Goal: Task Accomplishment & Management: Manage account settings

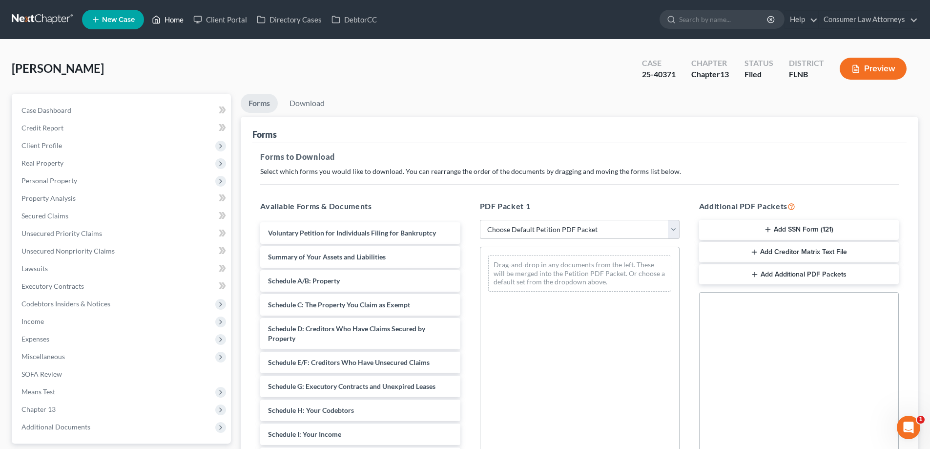
click at [177, 17] on link "Home" at bounding box center [168, 20] width 42 height 18
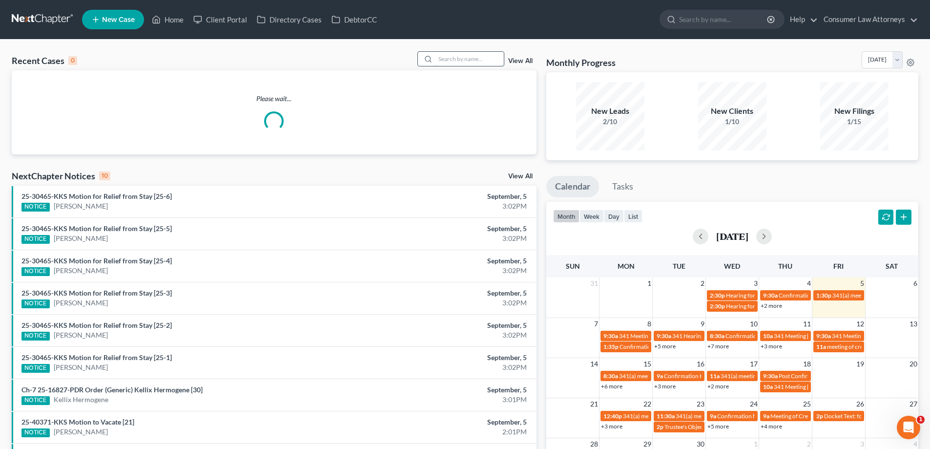
click at [450, 60] on input "search" at bounding box center [470, 59] width 68 height 14
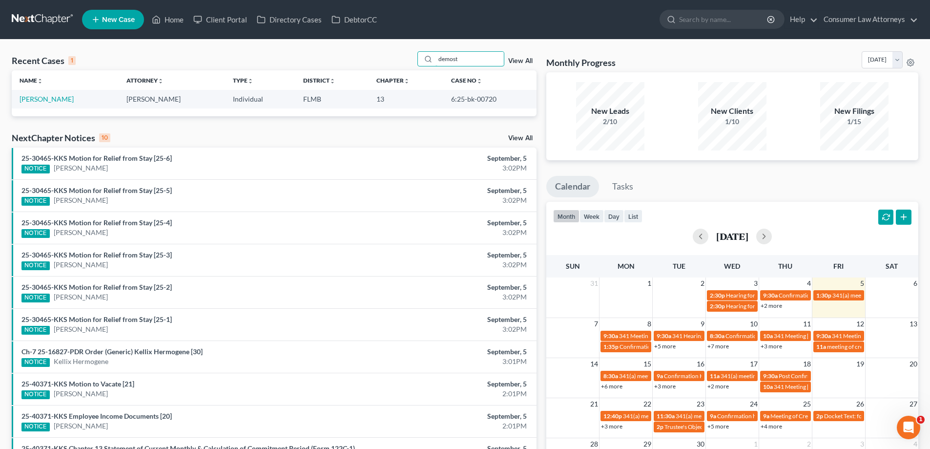
type input "demost"
drag, startPoint x: 501, startPoint y: 98, endPoint x: 449, endPoint y: 103, distance: 51.9
click at [449, 103] on td "6:25-bk-00720" at bounding box center [489, 99] width 93 height 18
copy td "6:25-bk-00720"
click at [68, 101] on link "[PERSON_NAME]" at bounding box center [47, 99] width 54 height 8
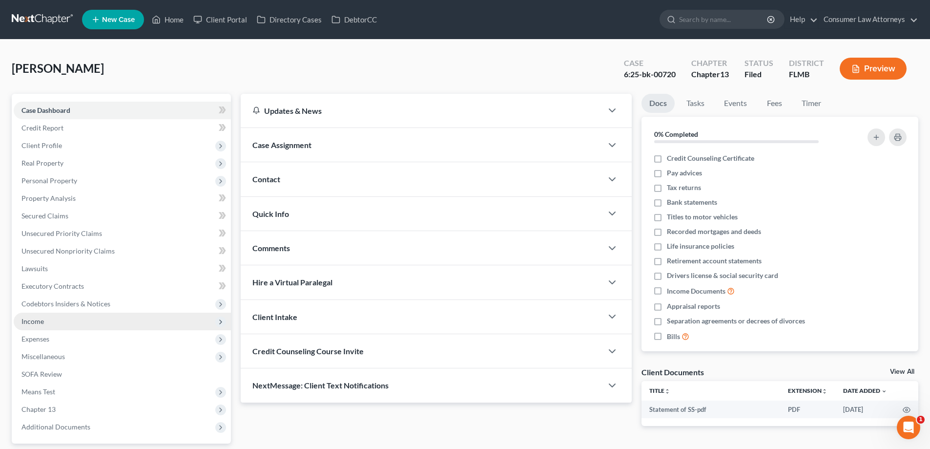
click at [32, 328] on span "Income" at bounding box center [122, 322] width 217 height 18
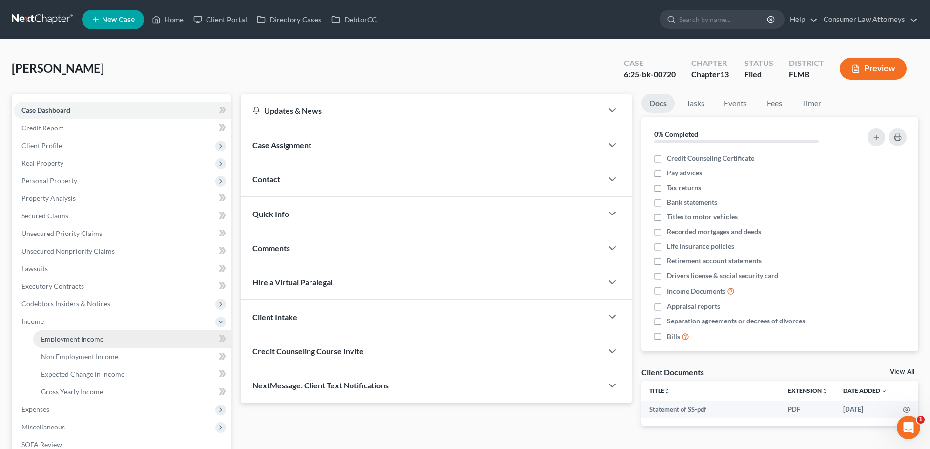
drag, startPoint x: 48, startPoint y: 339, endPoint x: 79, endPoint y: 343, distance: 30.5
click at [49, 339] on span "Employment Income" at bounding box center [72, 338] width 63 height 8
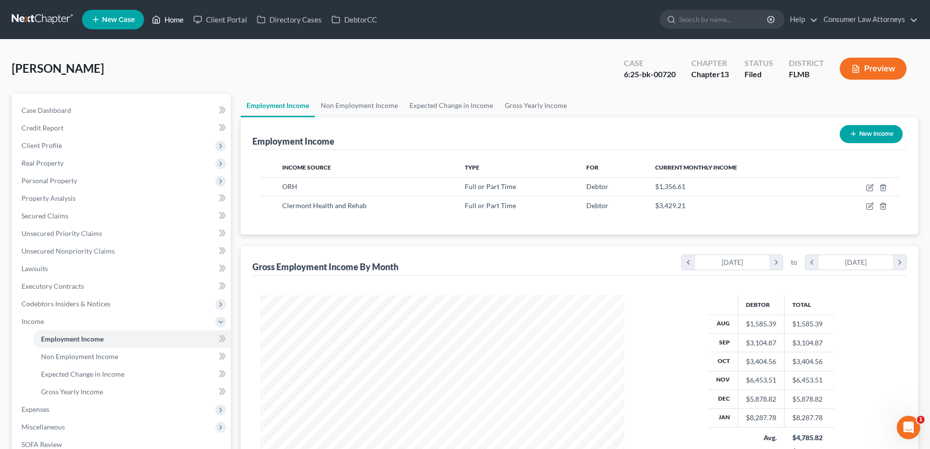
click at [182, 21] on link "Home" at bounding box center [168, 20] width 42 height 18
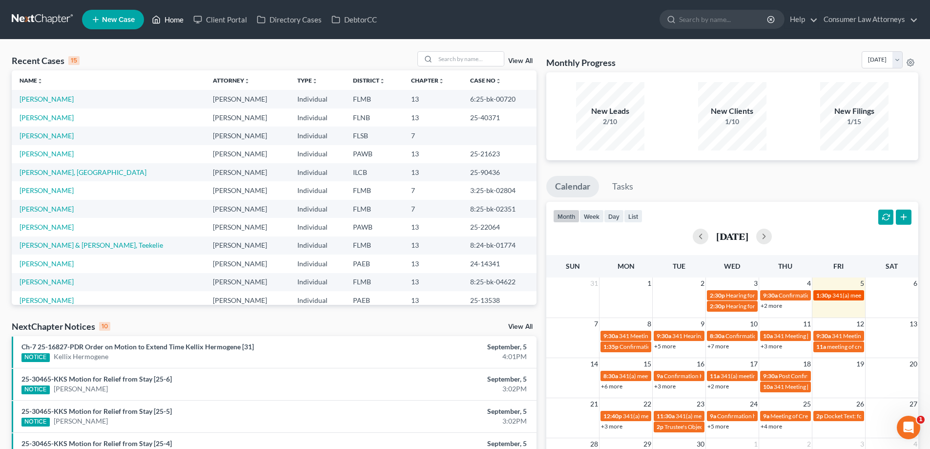
click at [833, 292] on span "341(a) meeting for [PERSON_NAME]" at bounding box center [880, 295] width 94 height 7
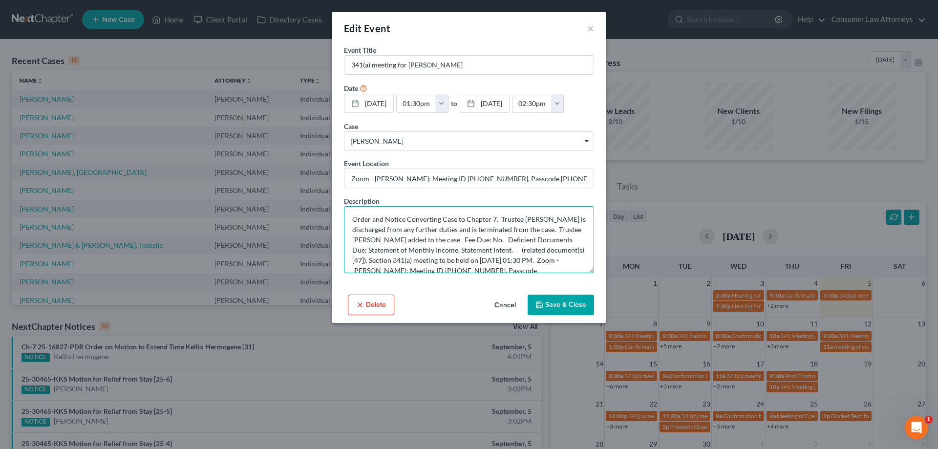
click at [435, 213] on textarea "Order and Notice Converting Case to Chapter 7. Trustee [PERSON_NAME] is dischar…" at bounding box center [469, 239] width 250 height 67
click at [461, 266] on textarea "Order and Notice Converting Case to Chapter 7. Trustee [PERSON_NAME] is dischar…" at bounding box center [469, 239] width 250 height 67
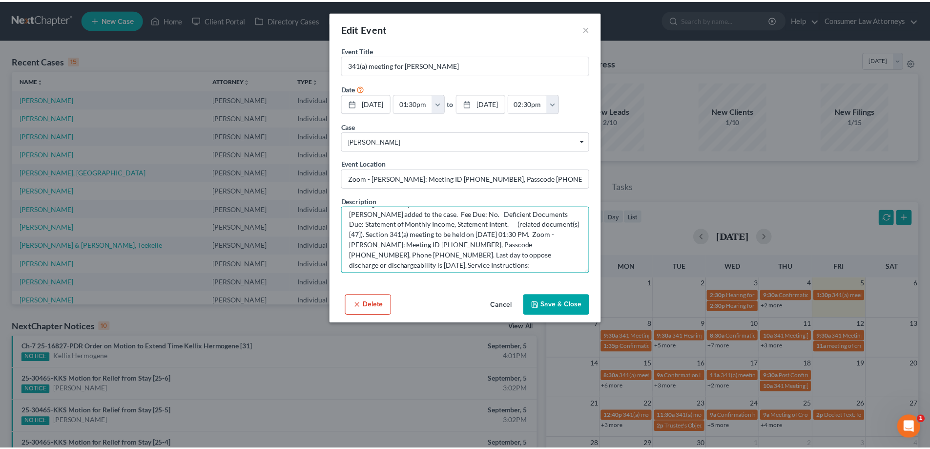
scroll to position [51, 0]
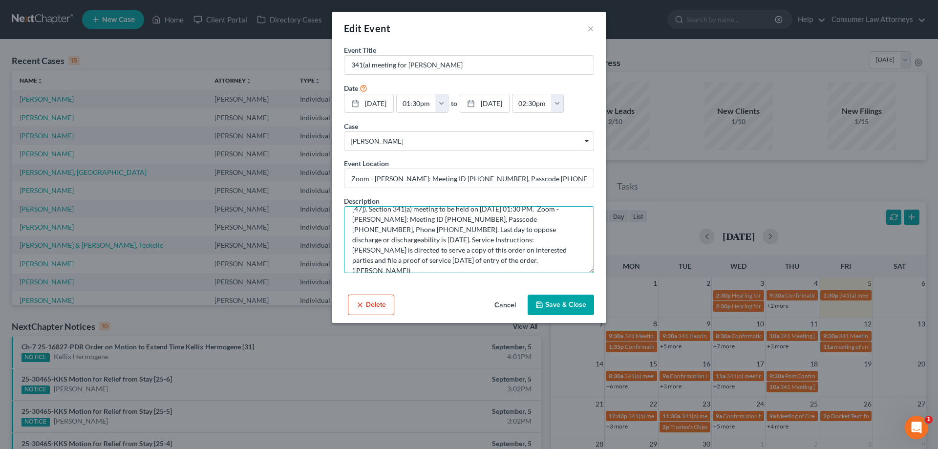
drag, startPoint x: 432, startPoint y: 260, endPoint x: 443, endPoint y: 242, distance: 20.6
click at [443, 242] on textarea "Order and Notice Converting Case to Chapter 7. Trustee [PERSON_NAME] is dischar…" at bounding box center [469, 239] width 250 height 67
click at [543, 306] on icon "button" at bounding box center [539, 305] width 8 height 8
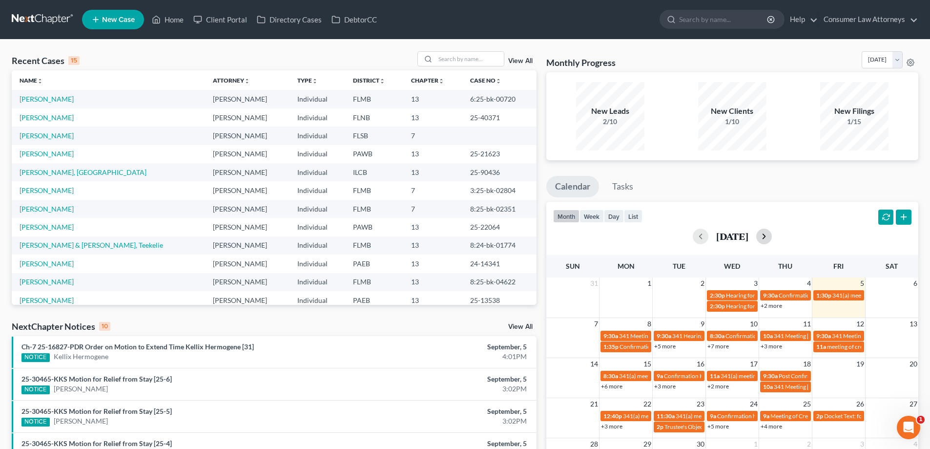
click at [772, 237] on button "button" at bounding box center [764, 237] width 16 height 16
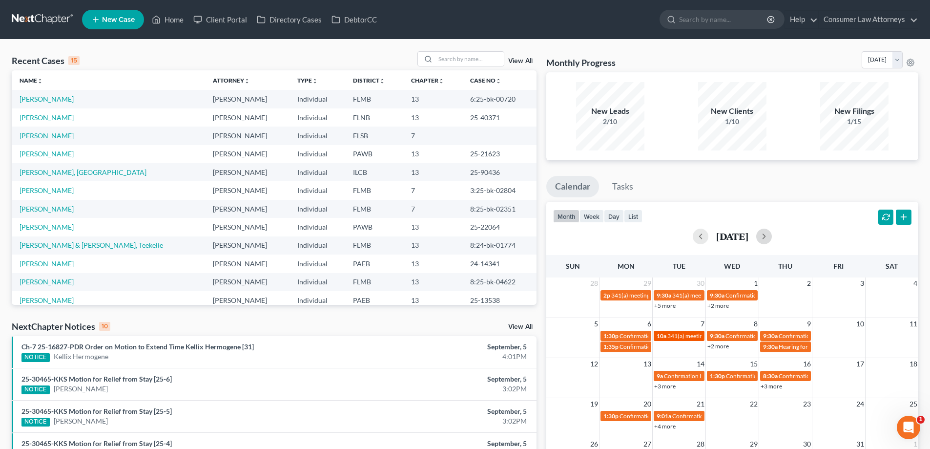
click at [686, 338] on span "341(a) meeting for [PERSON_NAME]" at bounding box center [715, 335] width 94 height 7
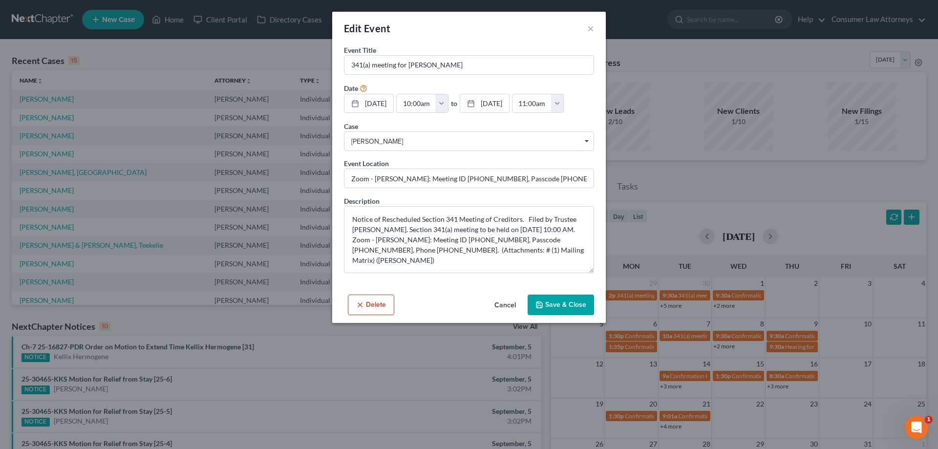
click at [562, 305] on button "Save & Close" at bounding box center [560, 304] width 66 height 21
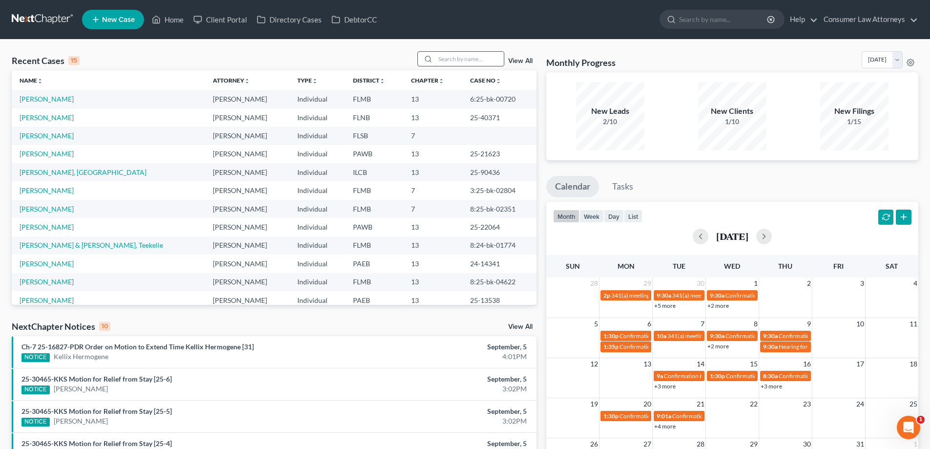
click at [446, 53] on input "search" at bounding box center [470, 59] width 68 height 14
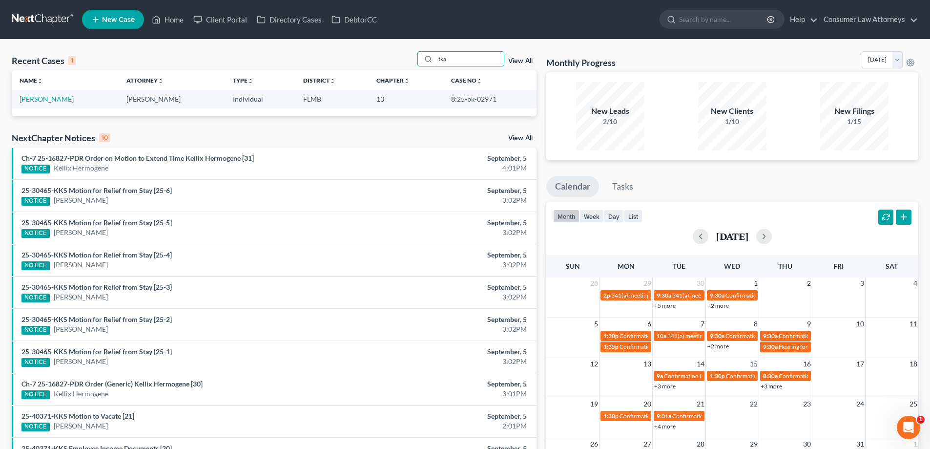
type input "tka"
drag, startPoint x: 493, startPoint y: 97, endPoint x: 456, endPoint y: 100, distance: 37.2
click at [443, 100] on td "8:25-bk-02971" at bounding box center [489, 99] width 93 height 18
copy td "8:25-bk-02971"
drag, startPoint x: 467, startPoint y: 57, endPoint x: 435, endPoint y: 65, distance: 33.8
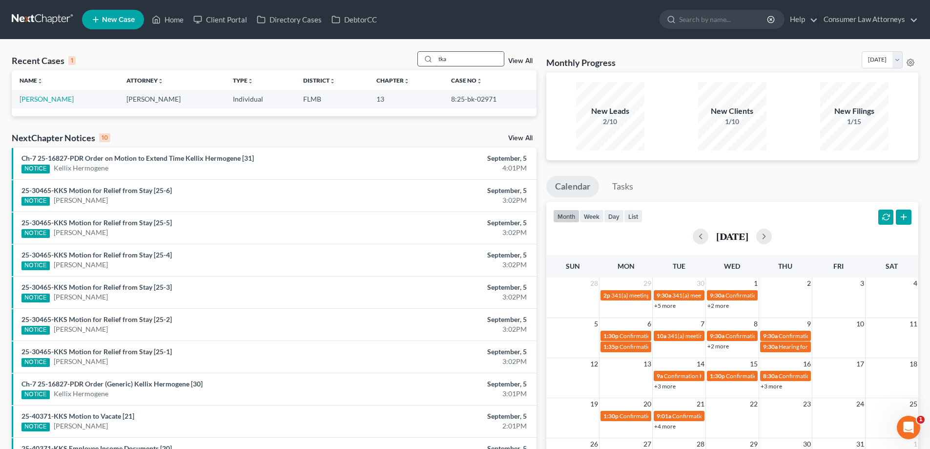
click at [435, 65] on div "tka" at bounding box center [461, 58] width 87 height 15
click at [522, 63] on link "View All" at bounding box center [520, 61] width 24 height 7
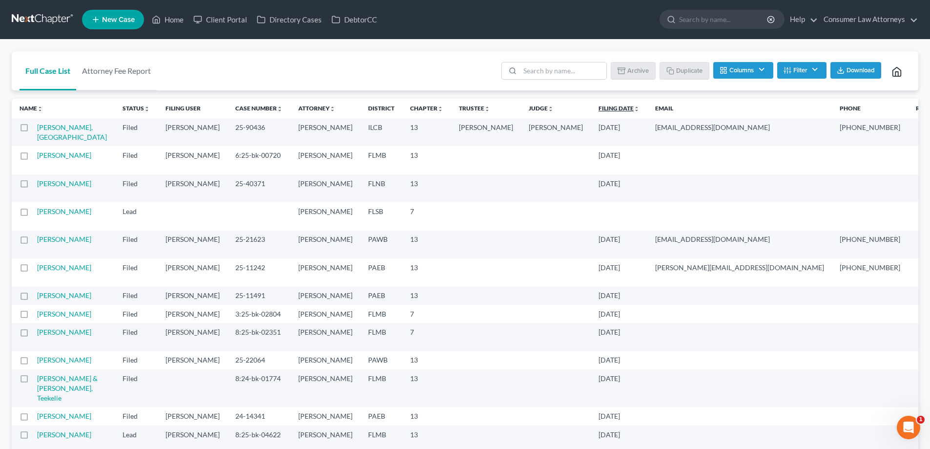
click at [599, 111] on link "Filing Date unfold_more expand_more expand_less" at bounding box center [619, 107] width 41 height 7
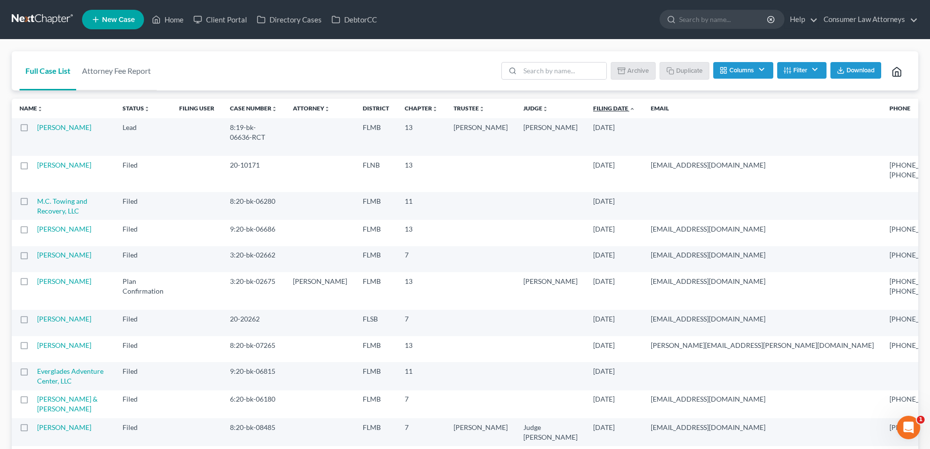
click at [593, 109] on link "Filing Date unfold_more expand_more expand_less" at bounding box center [614, 107] width 42 height 7
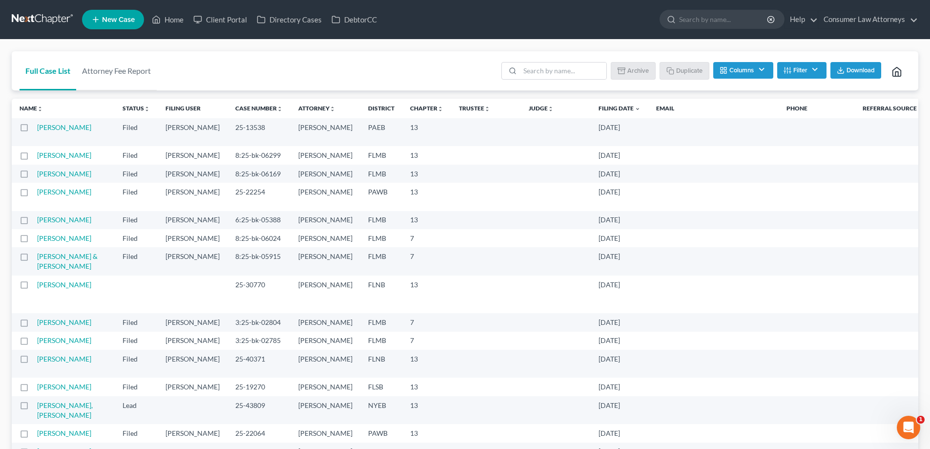
click at [812, 67] on button "Filter" at bounding box center [801, 70] width 49 height 17
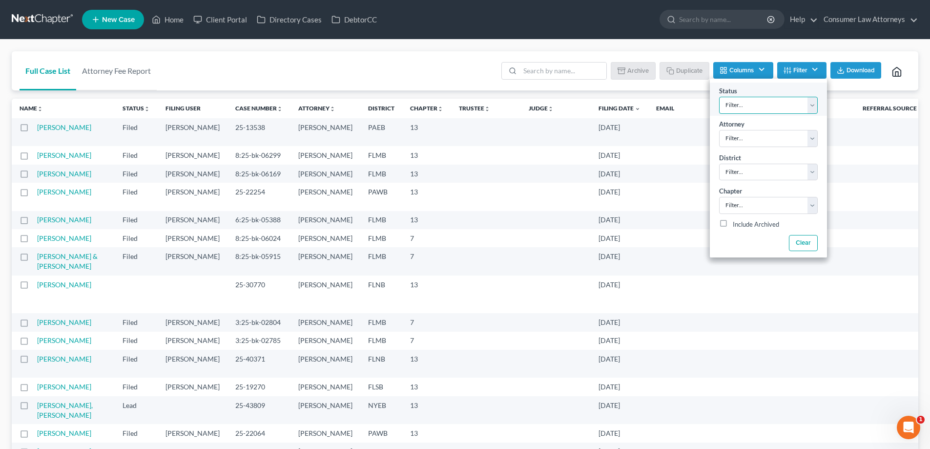
click at [797, 105] on select "Filter... Discharged Discharged & Reported Discharge Litigation Dismissal Notic…" at bounding box center [768, 105] width 99 height 17
click at [794, 93] on div "Status Filter... Discharged Discharged & Reported Discharge Litigation Dismissa…" at bounding box center [768, 99] width 117 height 33
click at [802, 134] on select "Filter... [PERSON_NAME] [PERSON_NAME] [PERSON_NAME] [PERSON_NAME] [PERSON_NAME]…" at bounding box center [768, 138] width 99 height 17
select select "0"
click at [719, 130] on select "Filter... [PERSON_NAME] [PERSON_NAME] [PERSON_NAME] [PERSON_NAME] [PERSON_NAME]…" at bounding box center [768, 138] width 99 height 17
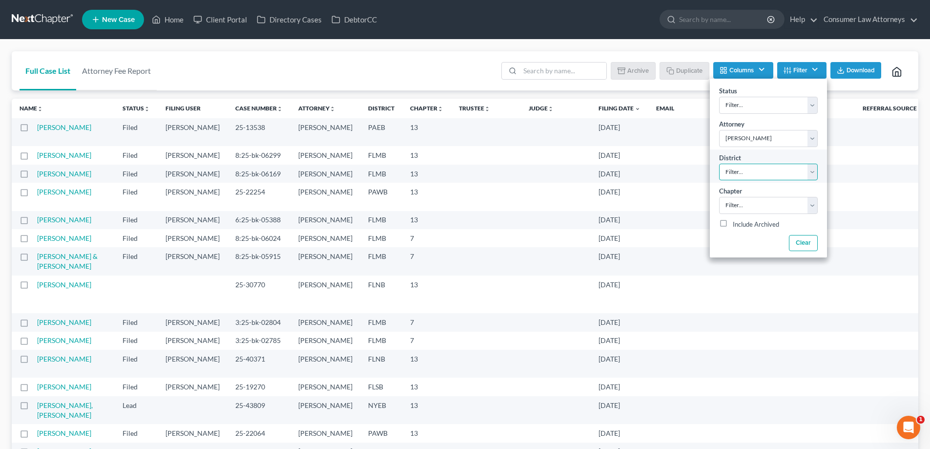
click at [759, 175] on select "Filter... Filter... [US_STATE] - [GEOGRAPHIC_DATA] [US_STATE] - [GEOGRAPHIC_DAT…" at bounding box center [768, 172] width 99 height 17
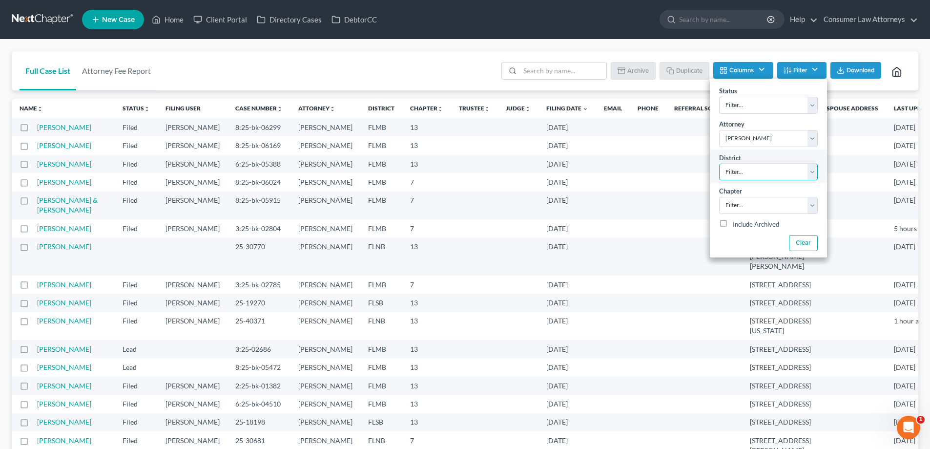
select select "16"
click at [719, 164] on select "Filter... Filter... [US_STATE] - [GEOGRAPHIC_DATA] [US_STATE] - [GEOGRAPHIC_DAT…" at bounding box center [768, 172] width 99 height 17
click at [789, 212] on select "Filter... 7 11 13" at bounding box center [768, 205] width 99 height 17
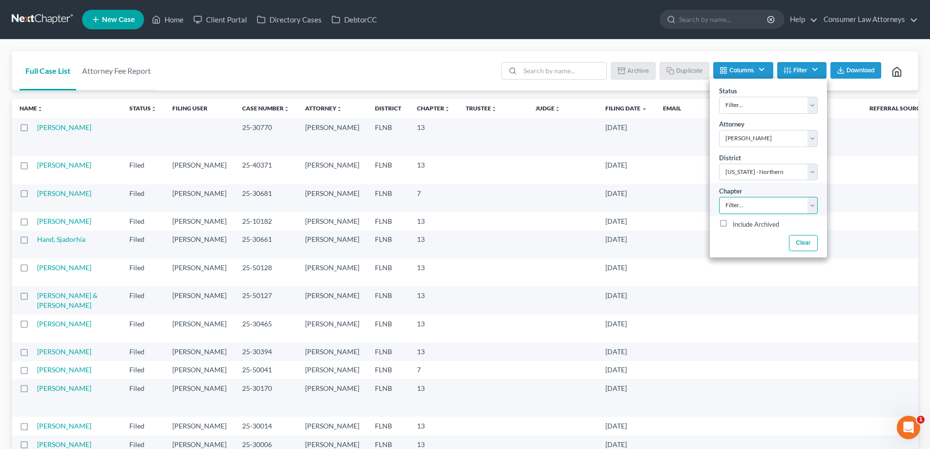
select select "2"
click at [719, 197] on select "Filter... 7 11 13" at bounding box center [768, 205] width 99 height 17
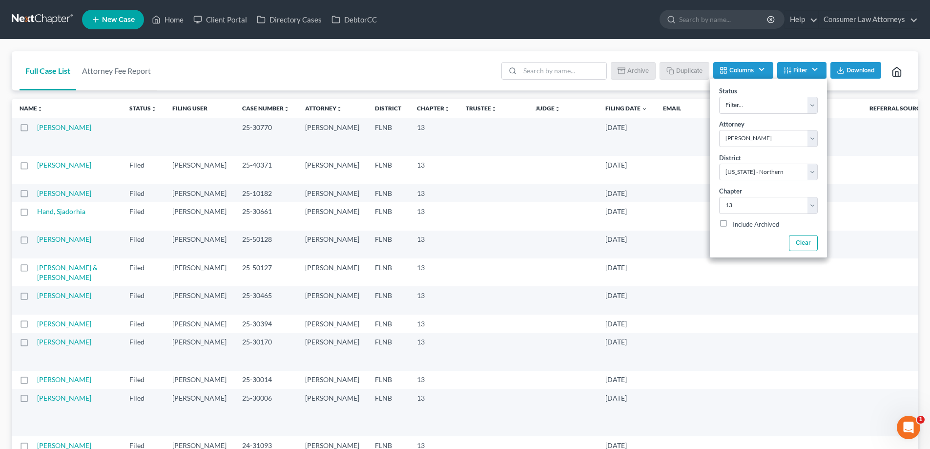
click at [807, 70] on button "Filter" at bounding box center [801, 70] width 49 height 17
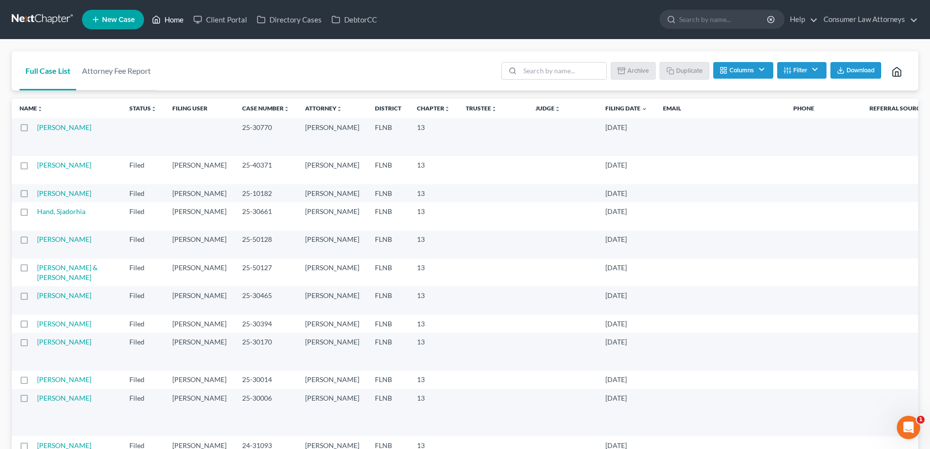
click at [167, 23] on link "Home" at bounding box center [168, 20] width 42 height 18
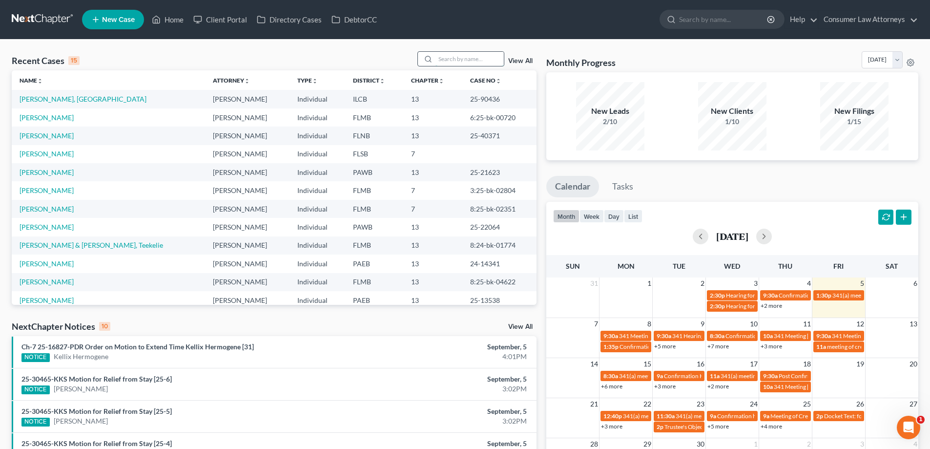
click at [484, 56] on input "search" at bounding box center [470, 59] width 68 height 14
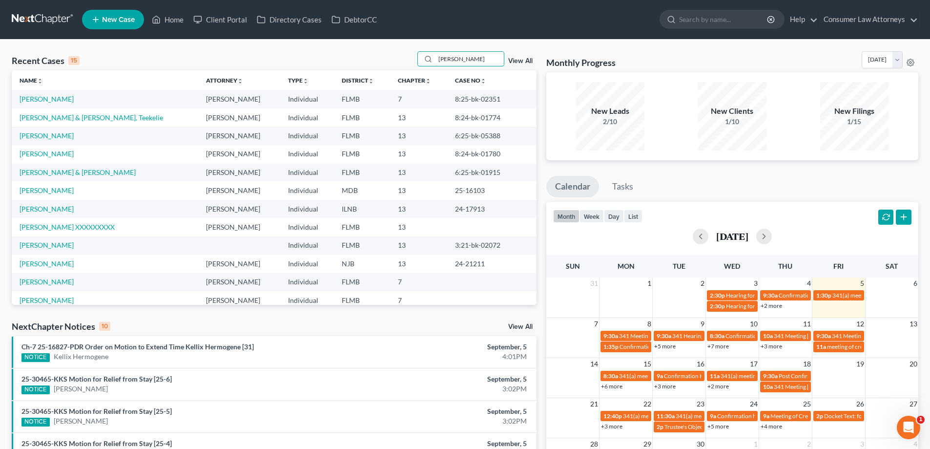
type input "[PERSON_NAME]"
click at [50, 105] on td "[PERSON_NAME]" at bounding box center [105, 99] width 187 height 18
click at [50, 101] on link "[PERSON_NAME]" at bounding box center [47, 99] width 54 height 8
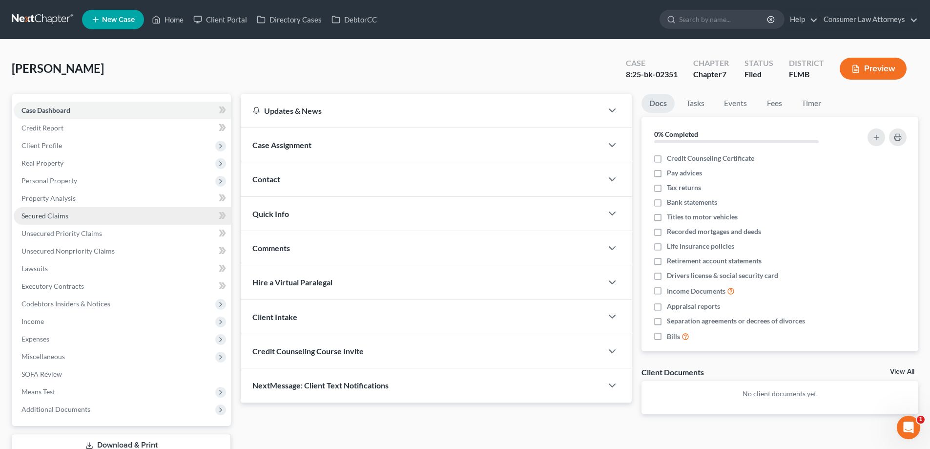
click at [40, 221] on link "Secured Claims" at bounding box center [122, 216] width 217 height 18
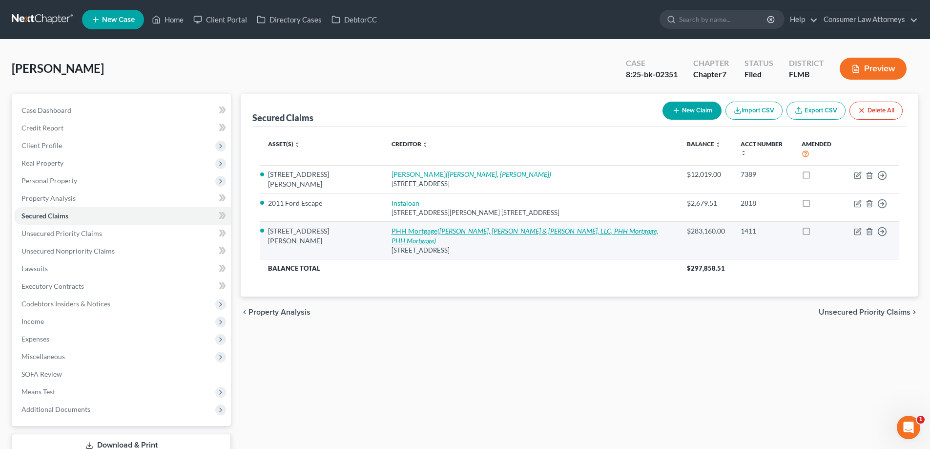
click at [431, 227] on icon "([PERSON_NAME], [PERSON_NAME] & [PERSON_NAME], LLC, PHH Mortgage, PHH Mortgage)" at bounding box center [525, 236] width 267 height 18
select select "9"
select select "8"
select select "2"
select select "0"
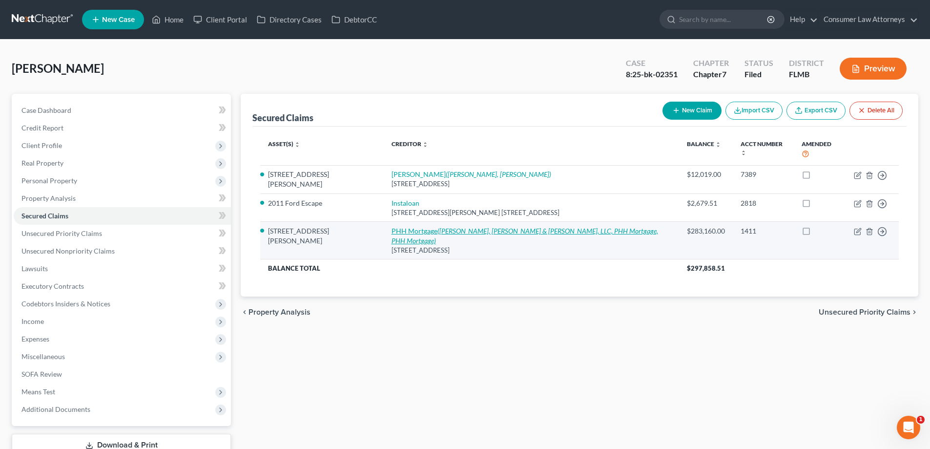
select select "0"
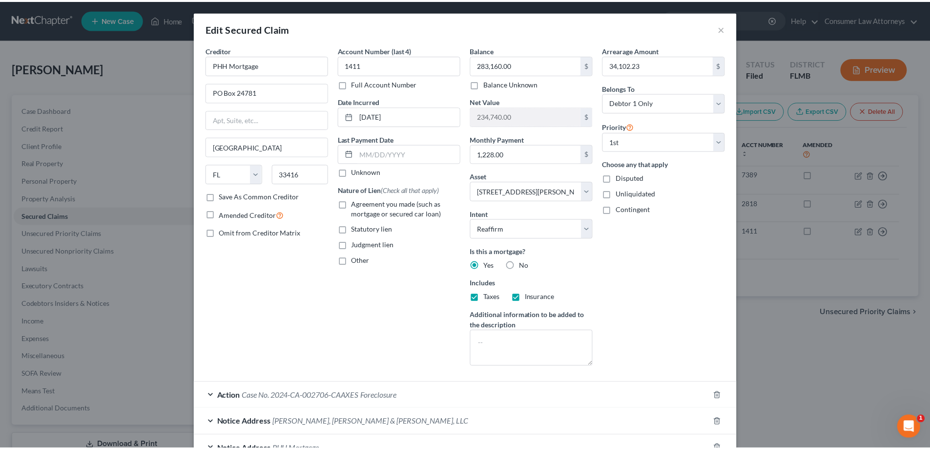
scroll to position [121, 0]
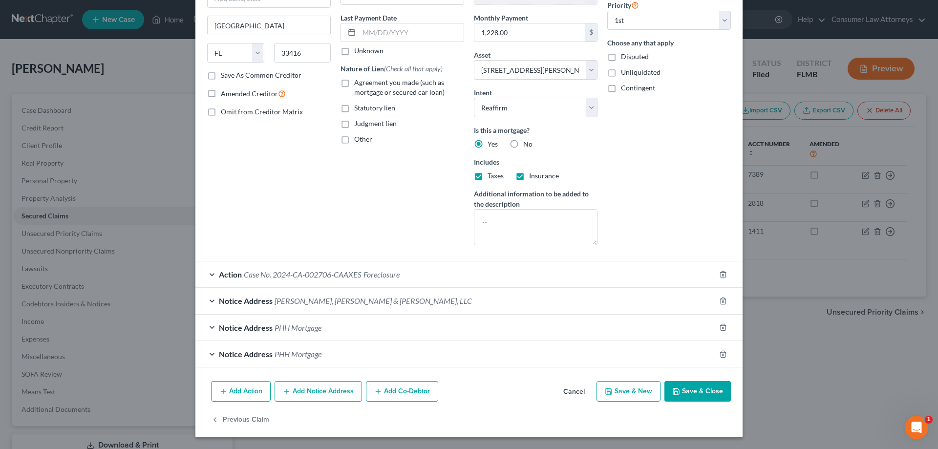
click at [687, 396] on button "Save & Close" at bounding box center [697, 391] width 66 height 21
select select
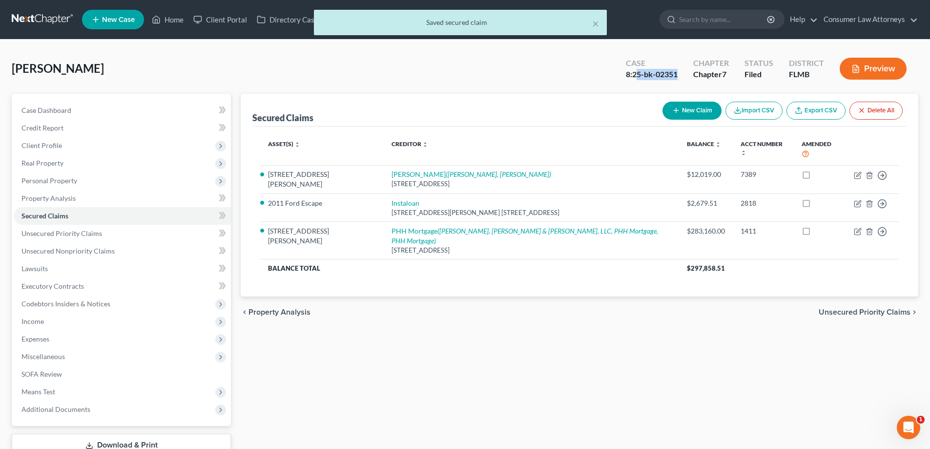
drag, startPoint x: 678, startPoint y: 74, endPoint x: 630, endPoint y: 77, distance: 47.5
click at [631, 77] on div "8:25-bk-02351" at bounding box center [652, 74] width 52 height 11
click at [629, 77] on div "8:25-bk-02351" at bounding box center [652, 74] width 52 height 11
click at [626, 76] on div "Case 8:25-bk-02351" at bounding box center [651, 69] width 67 height 29
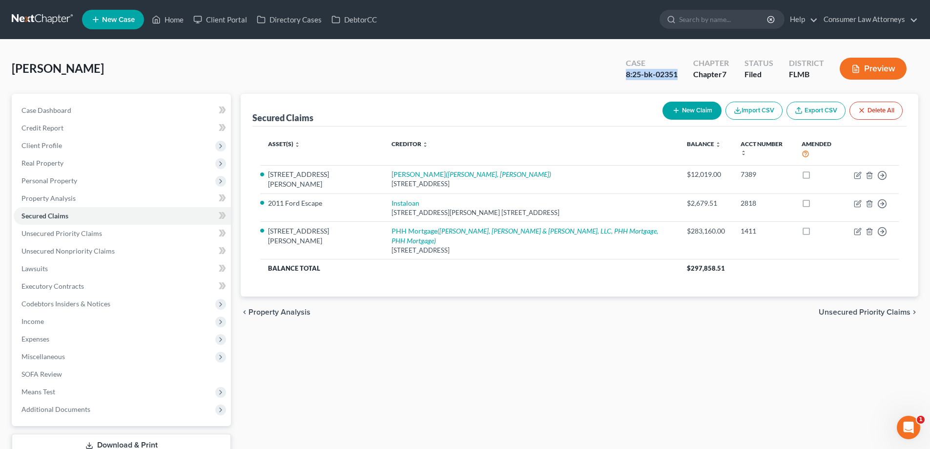
drag, startPoint x: 624, startPoint y: 75, endPoint x: 679, endPoint y: 75, distance: 55.2
click at [679, 75] on div "Case 8:25-bk-02351" at bounding box center [651, 69] width 67 height 29
copy div "8:25-bk-02351"
